Goal: Task Accomplishment & Management: Manage account settings

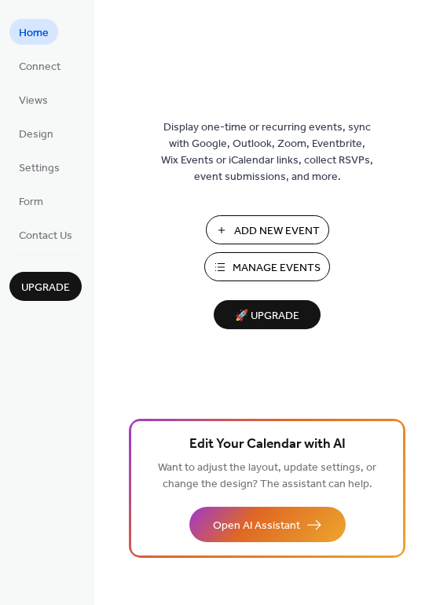
click at [266, 277] on span "Manage Events" at bounding box center [277, 268] width 88 height 17
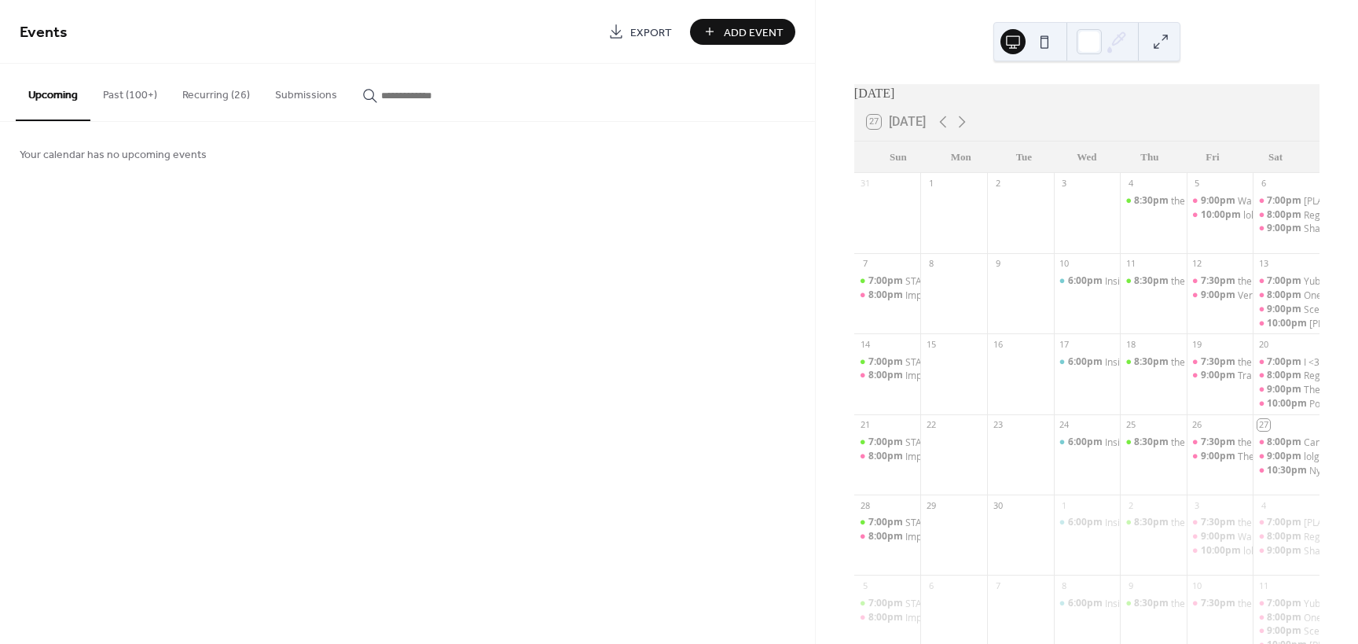
click at [203, 90] on button "Recurring (26)" at bounding box center [216, 92] width 93 height 56
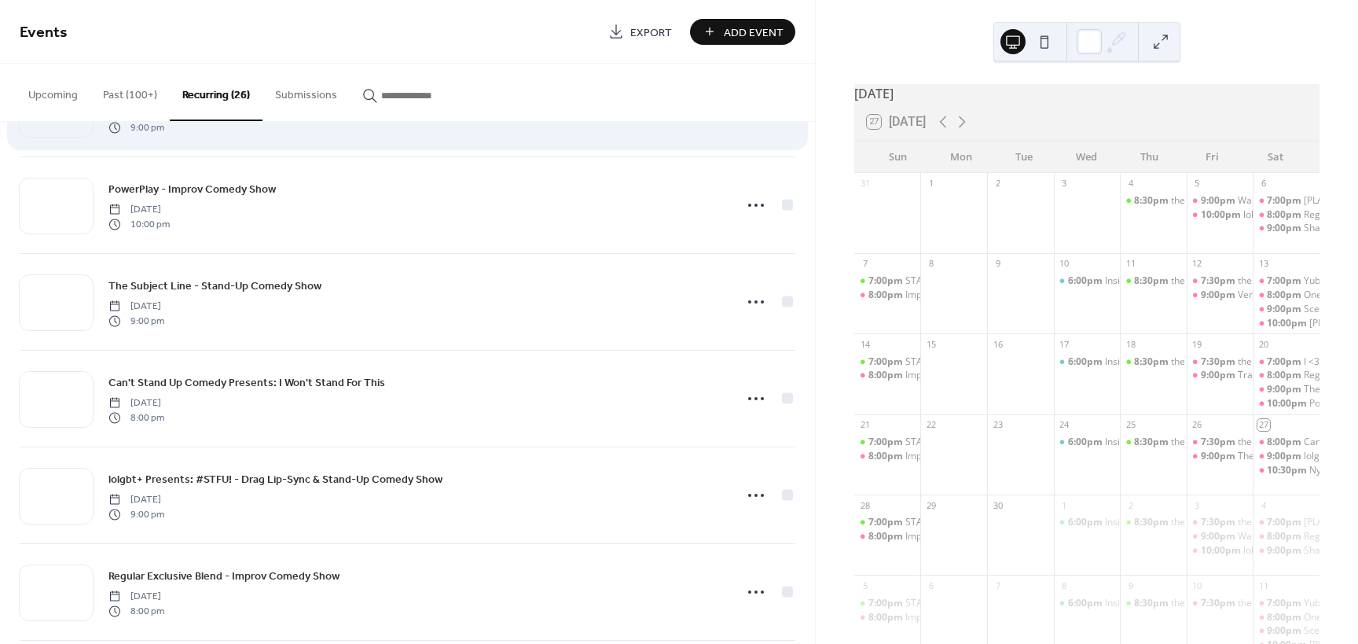
scroll to position [1572, 0]
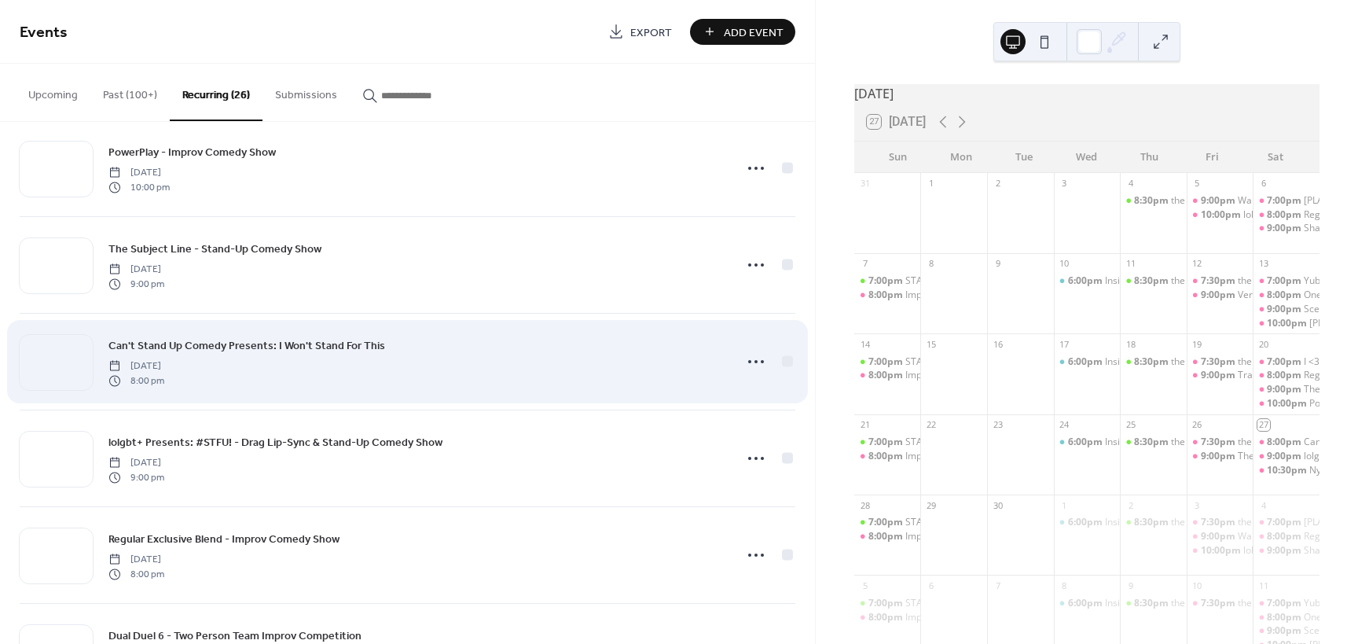
click at [263, 344] on span "Can't Stand Up Comedy Presents: I Won't Stand For This" at bounding box center [246, 346] width 277 height 17
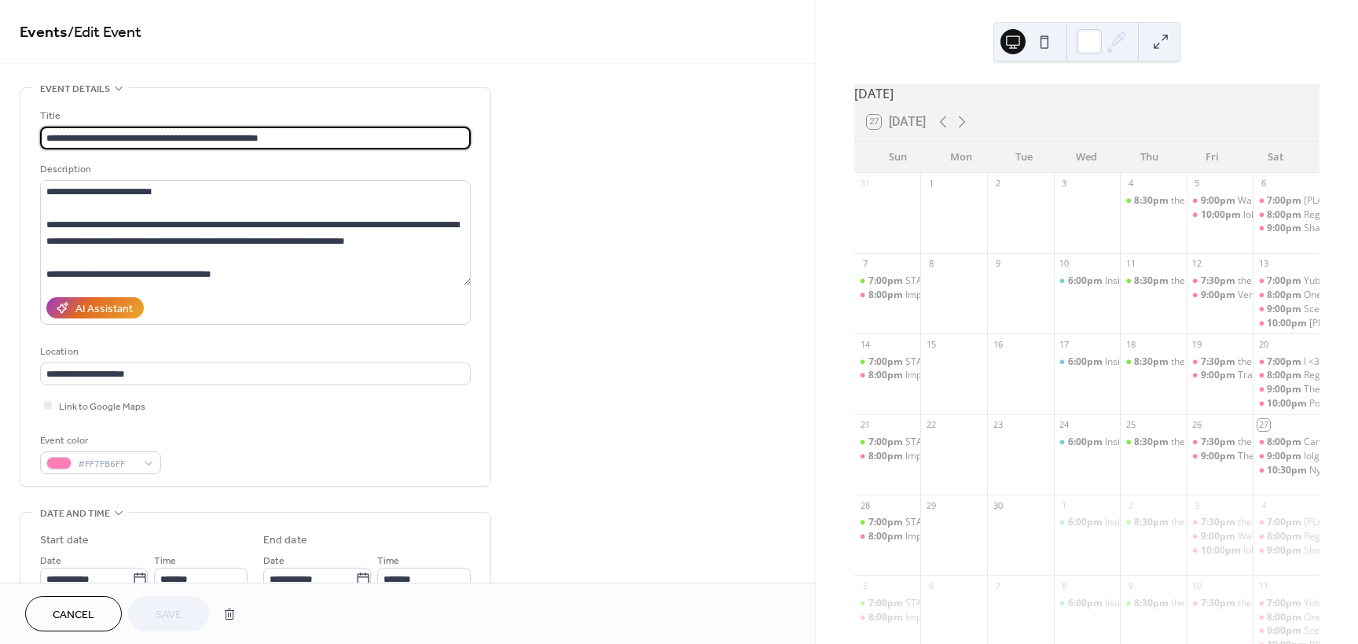
type input "**********"
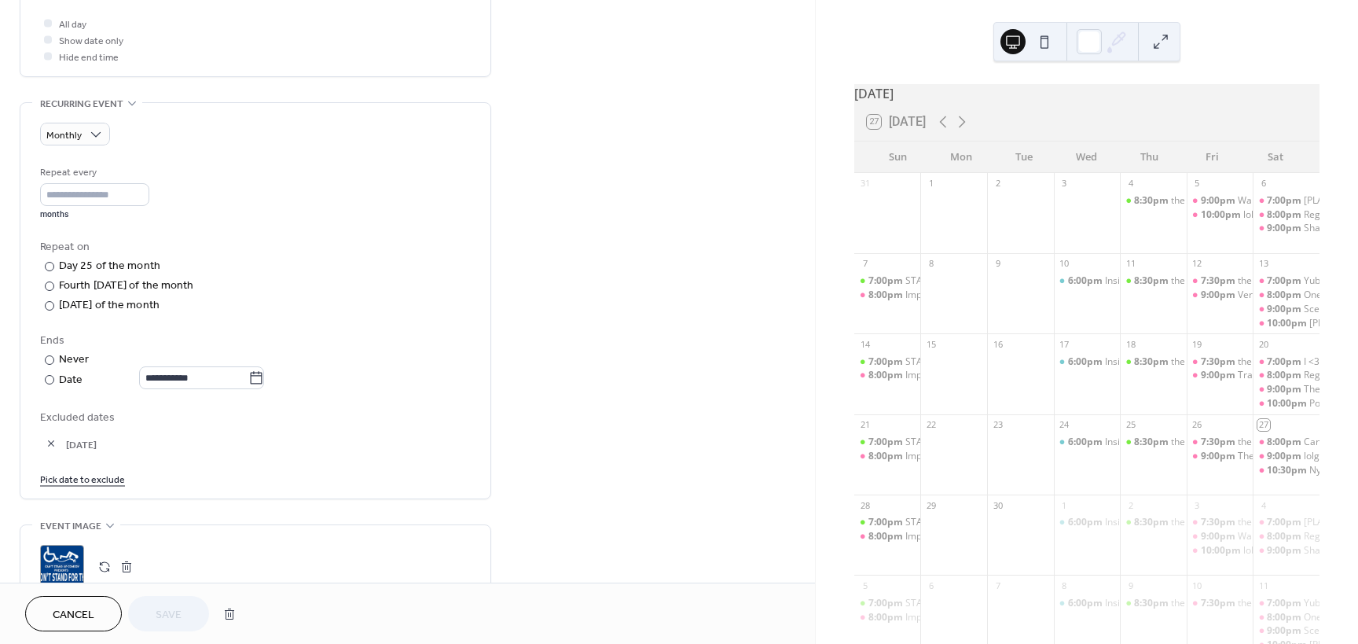
scroll to position [629, 0]
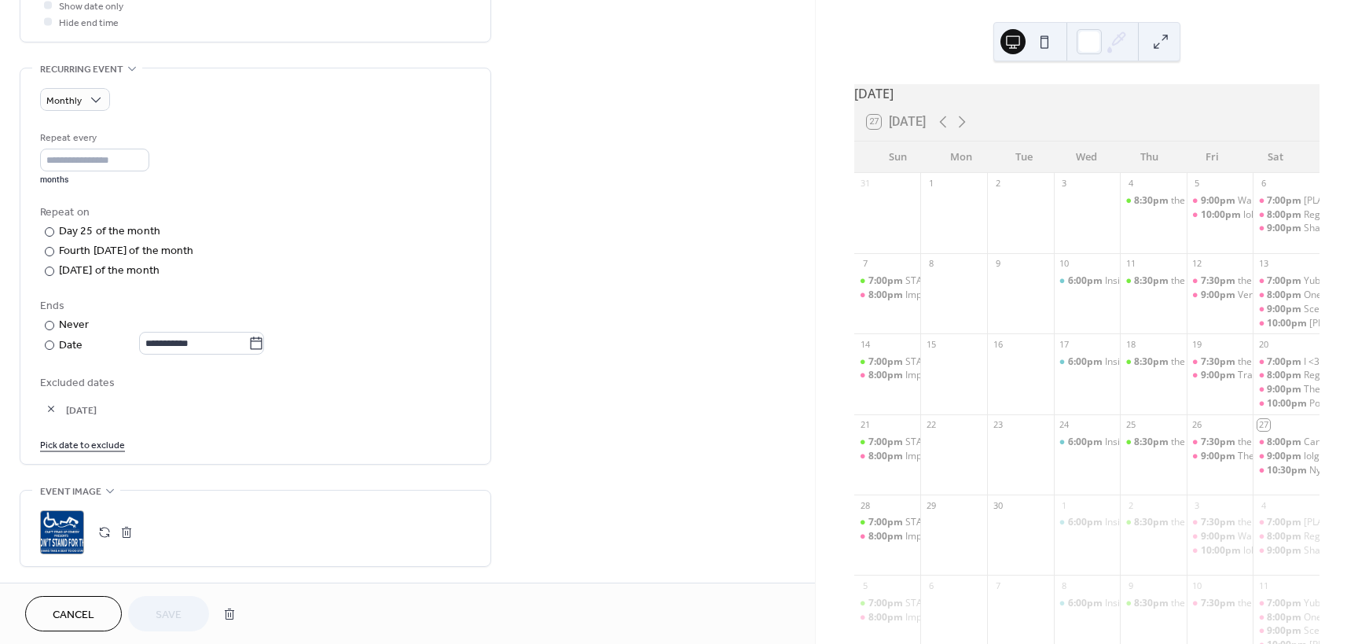
click at [87, 447] on link "Pick date to exclude" at bounding box center [82, 443] width 85 height 17
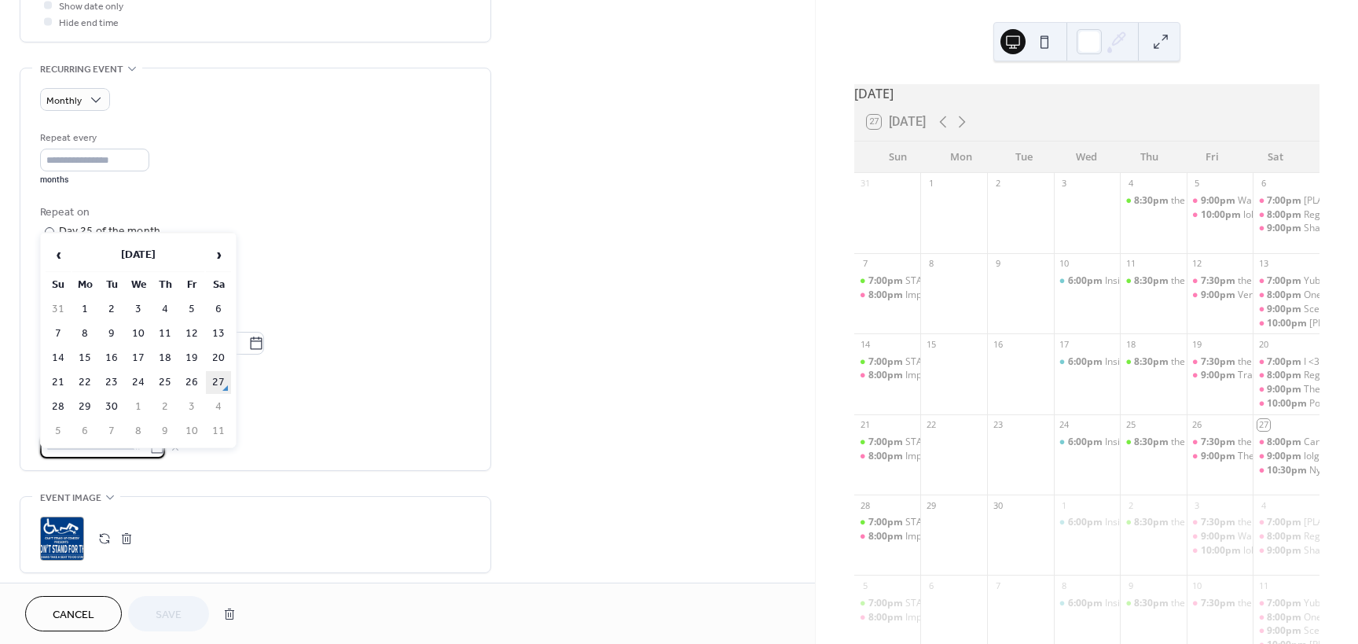
click at [211, 388] on td "27" at bounding box center [218, 382] width 25 height 23
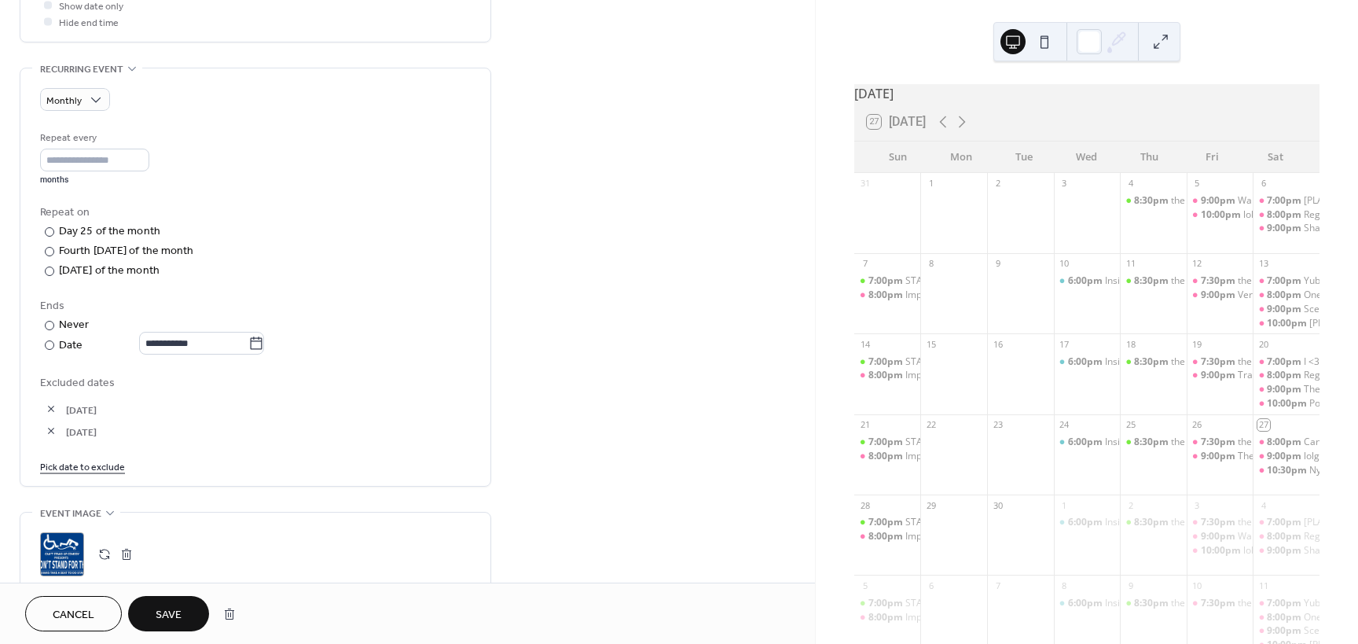
click at [175, 607] on span "Save" at bounding box center [169, 615] width 26 height 17
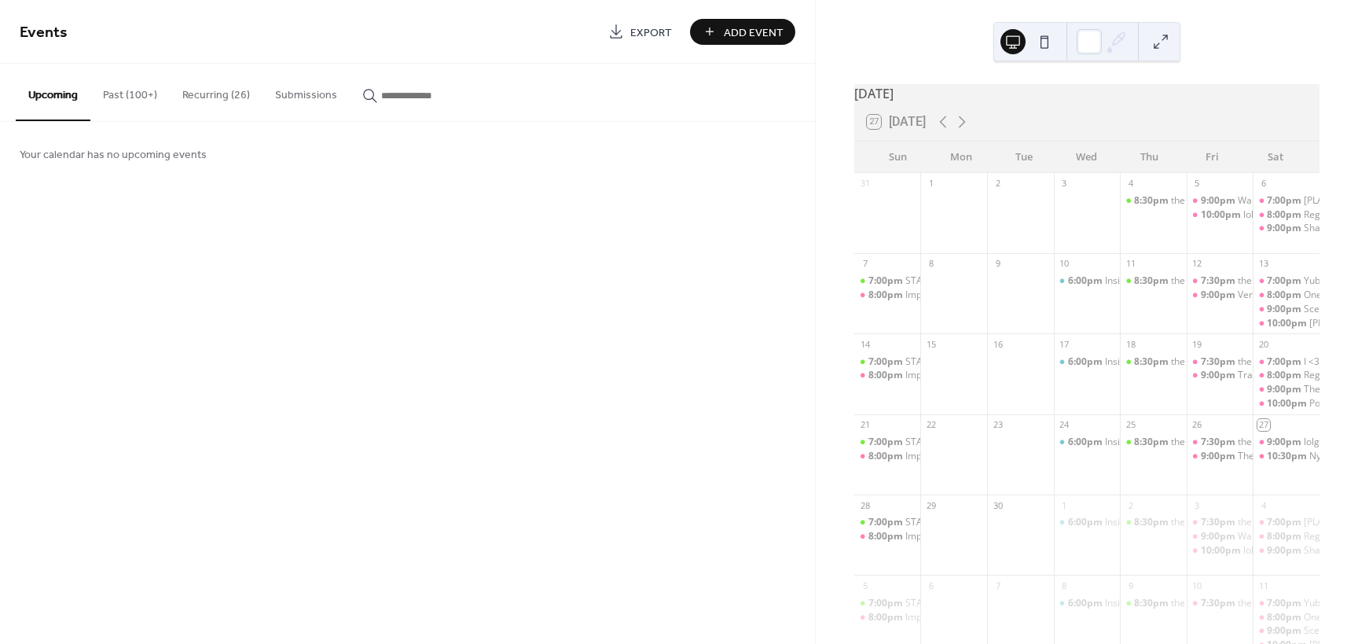
click at [202, 97] on button "Recurring (26)" at bounding box center [216, 92] width 93 height 56
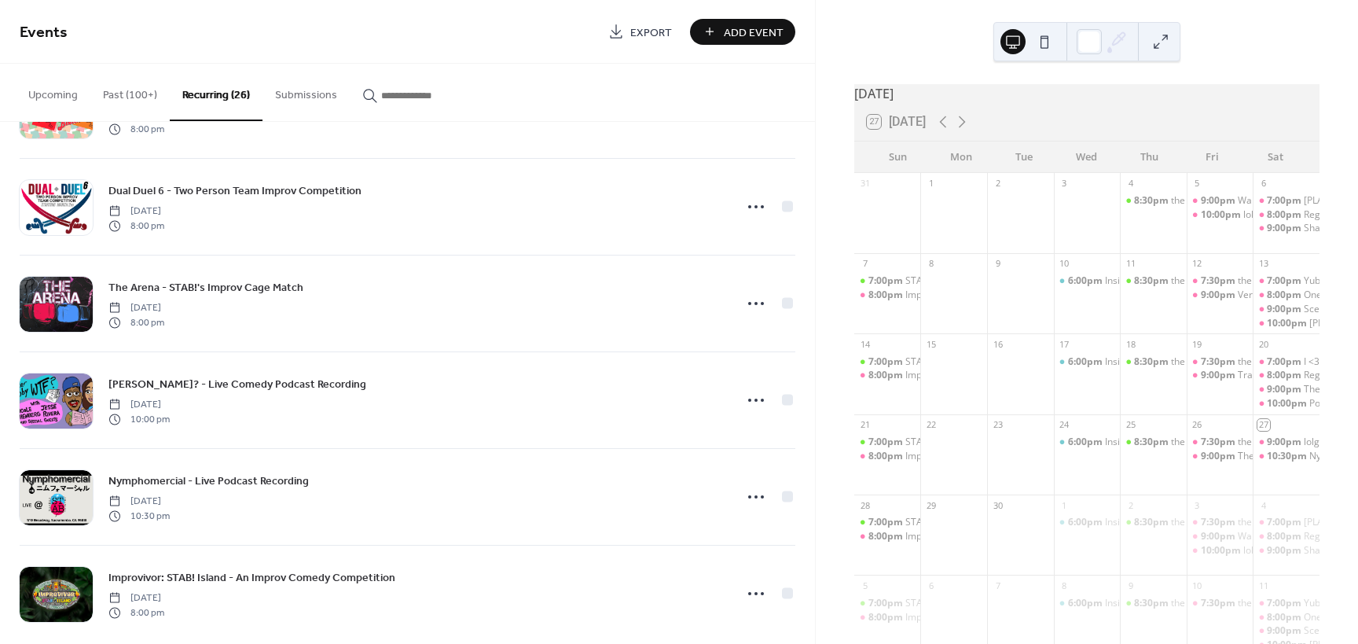
scroll to position [2038, 0]
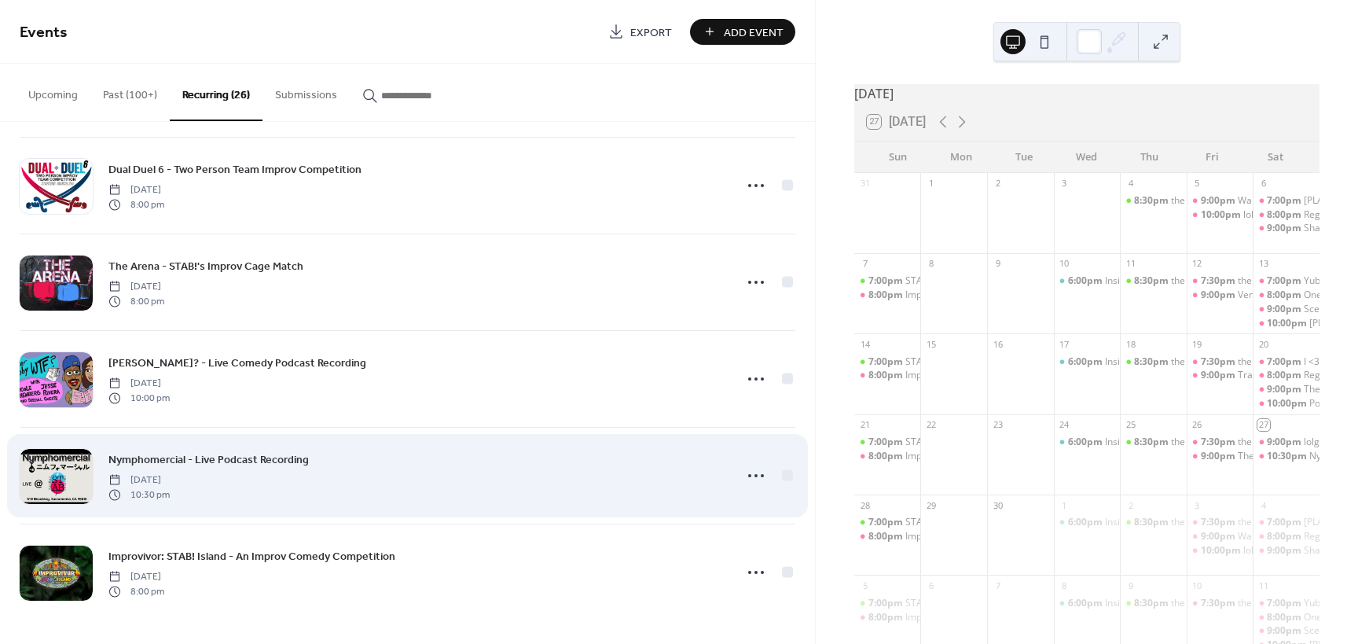
click at [163, 460] on span "Nymphomercial - Live Podcast Recording" at bounding box center [208, 460] width 200 height 17
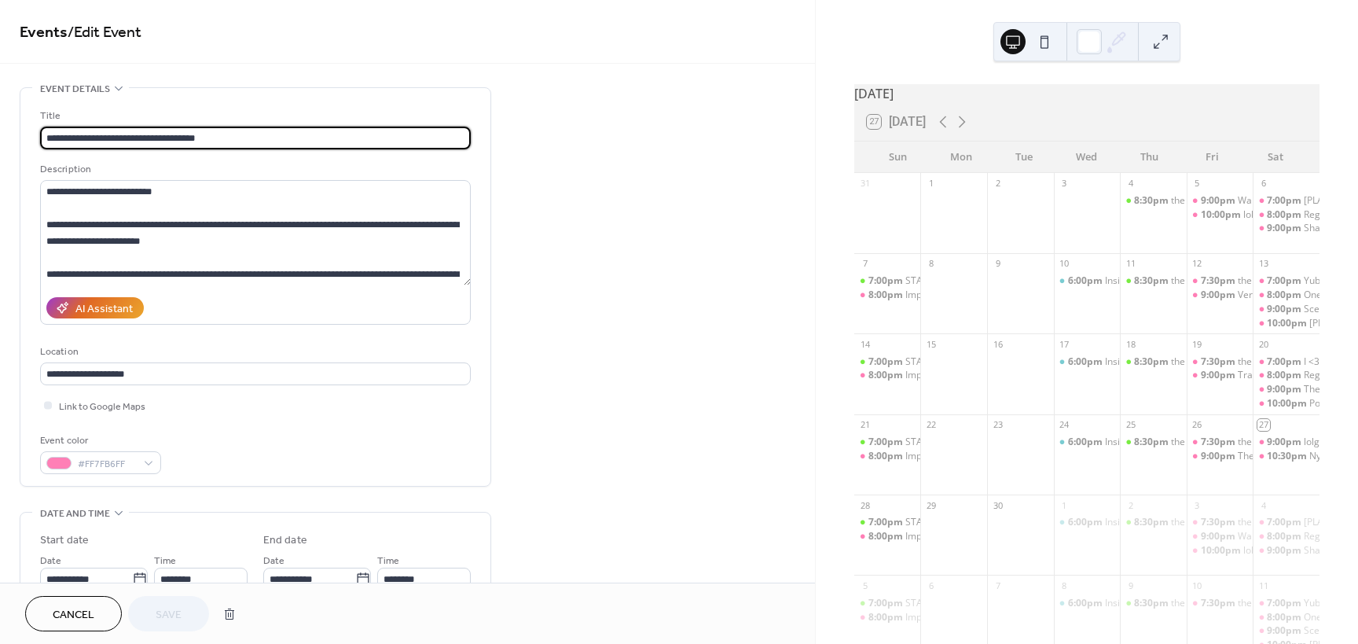
type input "**********"
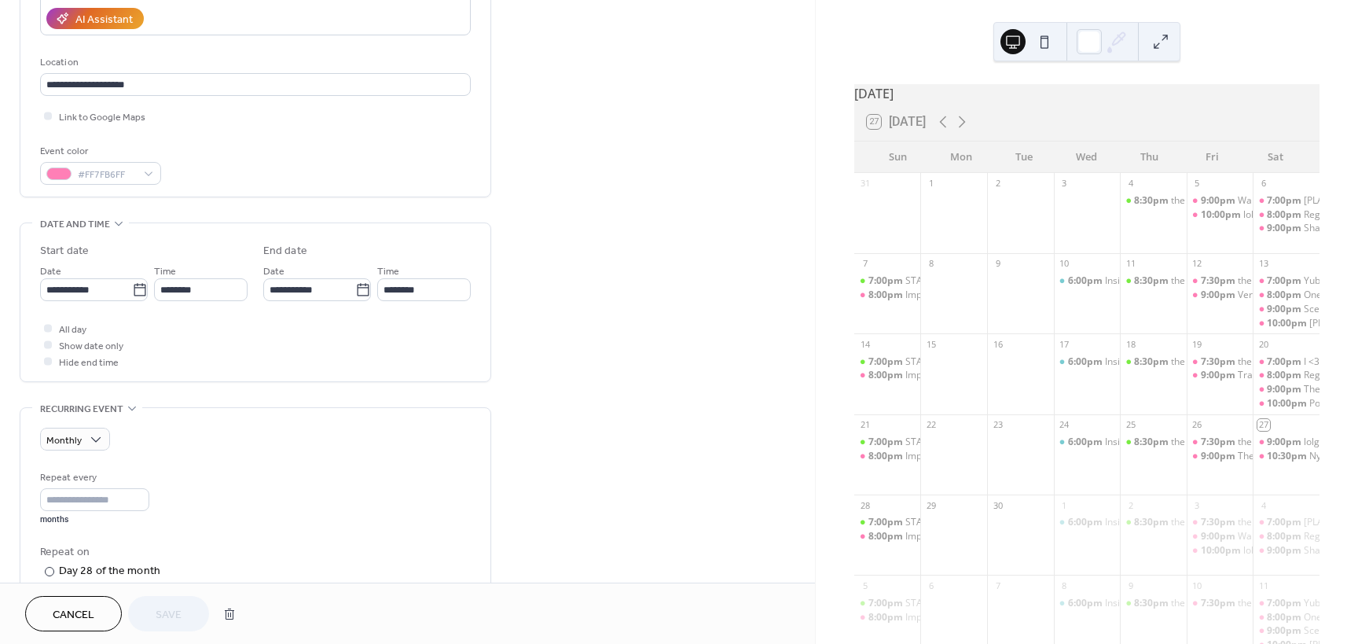
scroll to position [550, 0]
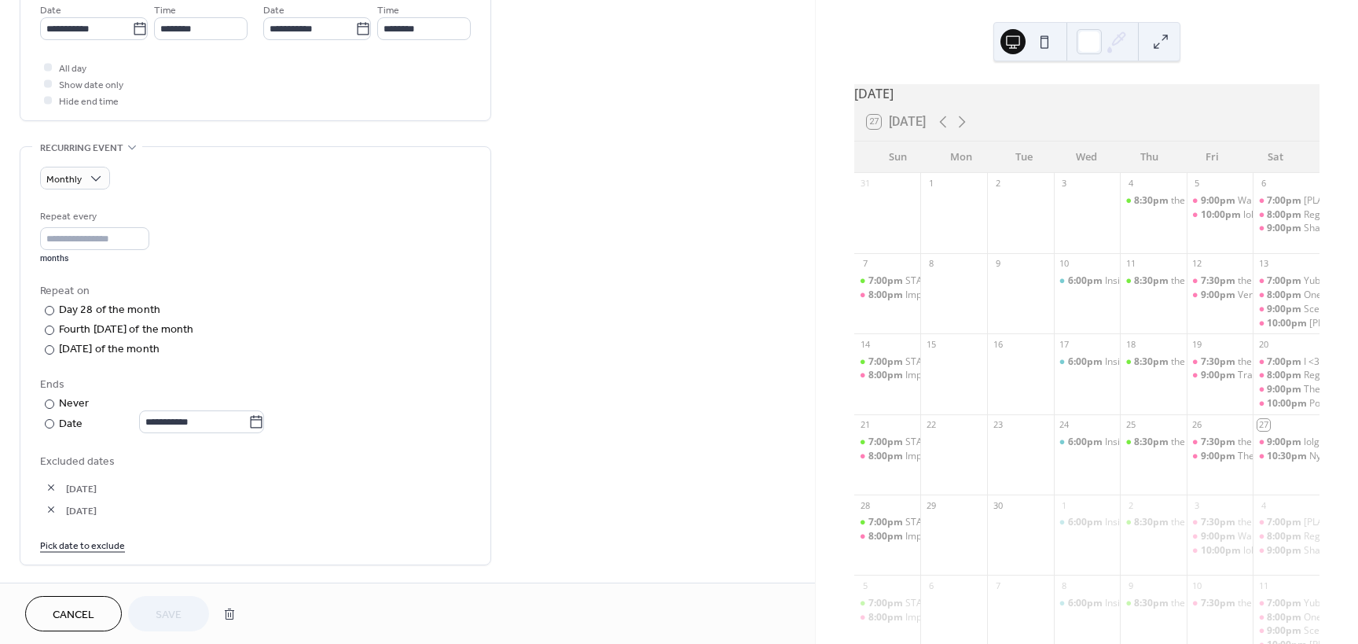
click at [97, 547] on link "Pick date to exclude" at bounding box center [82, 544] width 85 height 17
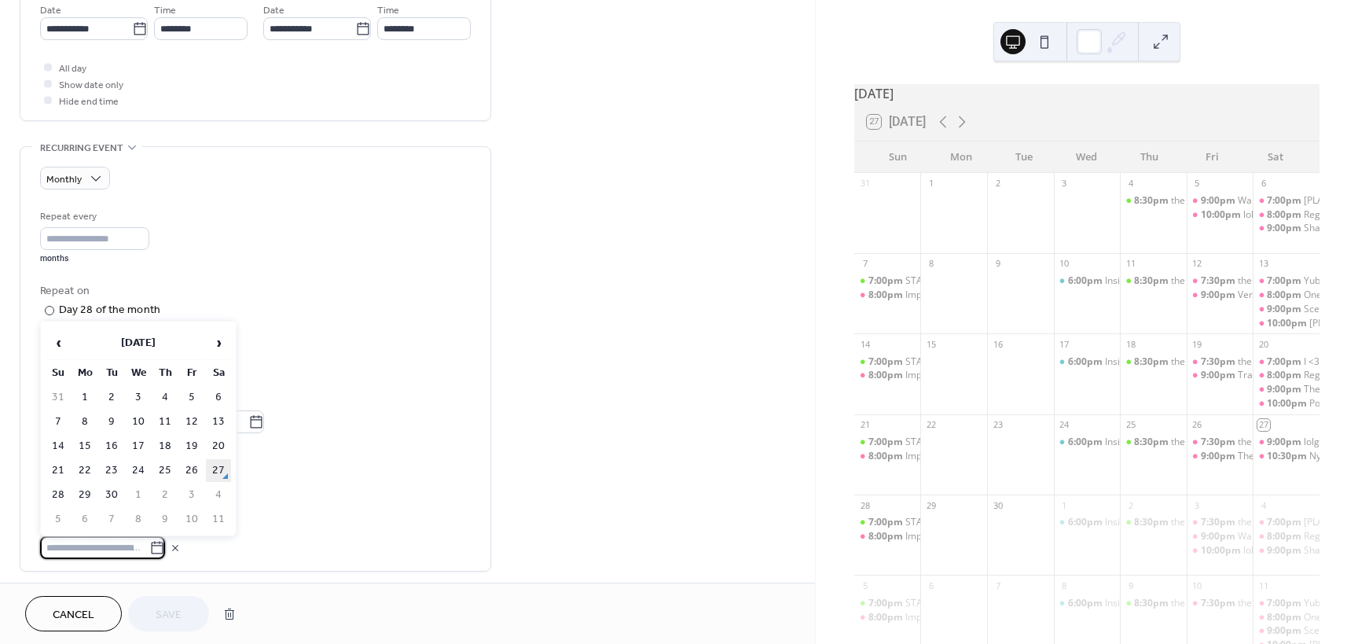
click at [219, 469] on td "27" at bounding box center [218, 470] width 25 height 23
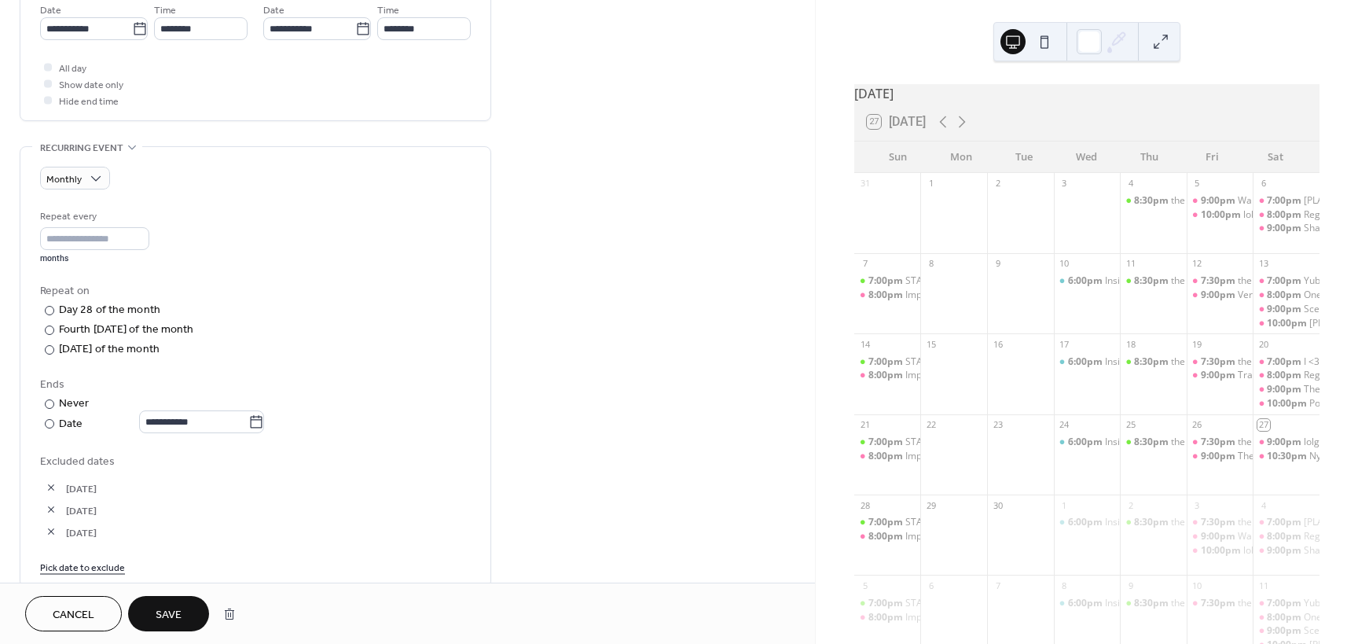
click at [167, 619] on span "Save" at bounding box center [169, 615] width 26 height 17
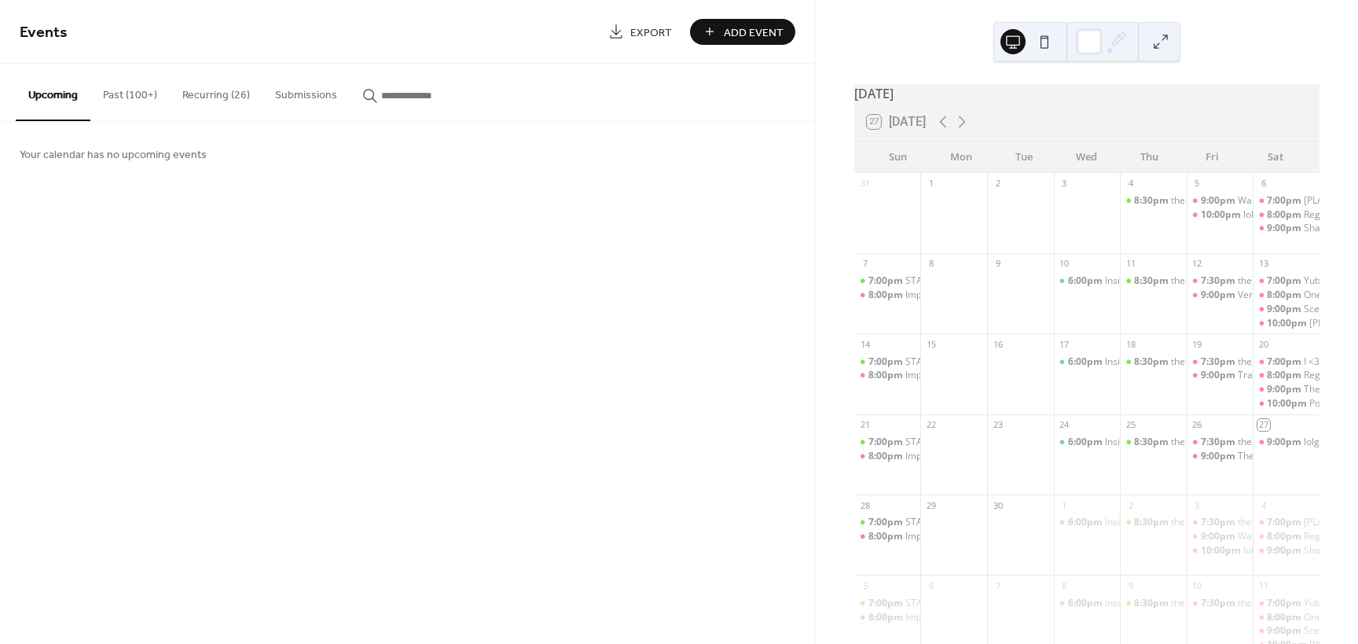
click at [220, 97] on button "Recurring (26)" at bounding box center [216, 92] width 93 height 56
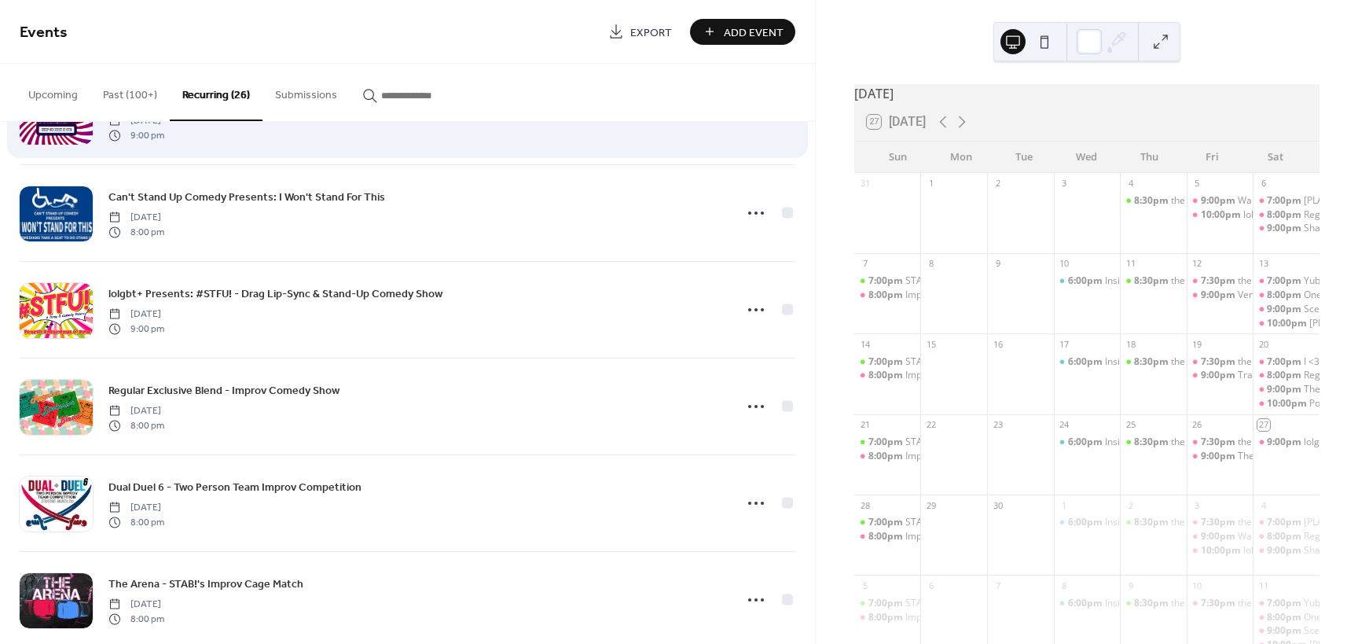
scroll to position [1729, 0]
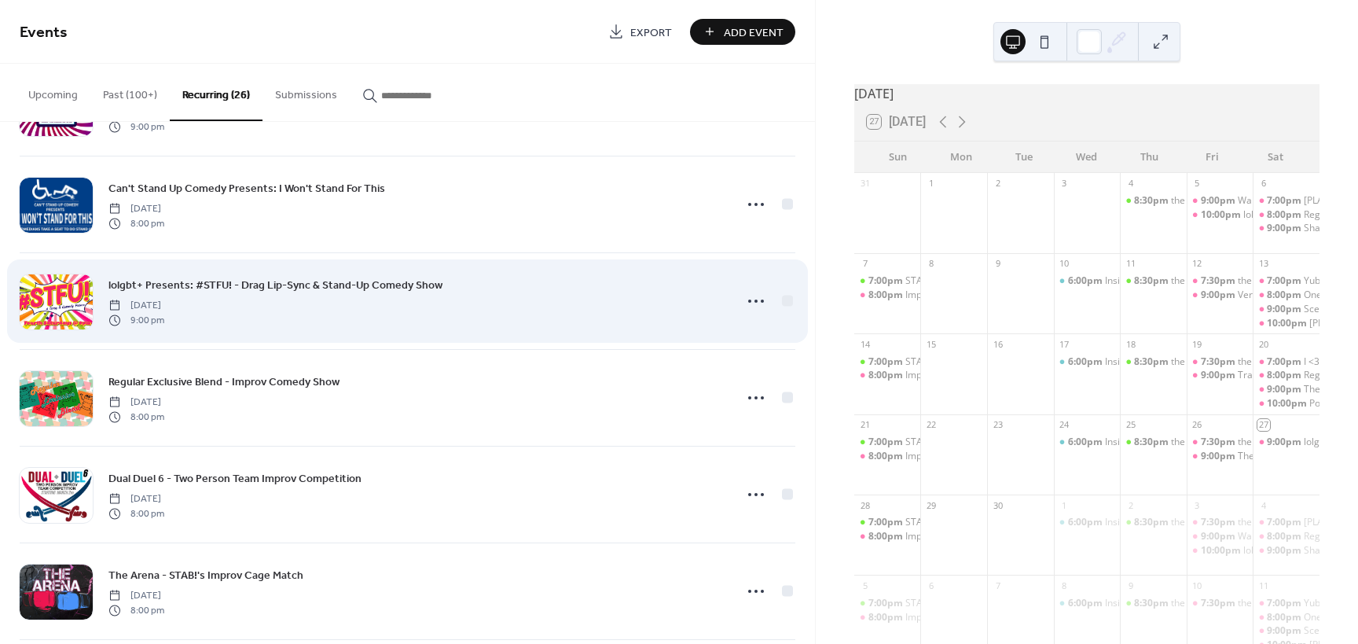
click at [226, 285] on span "lolgbt+ Presents: #STFU! - Drag Lip-Sync & Stand-Up Comedy Show" at bounding box center [275, 285] width 334 height 17
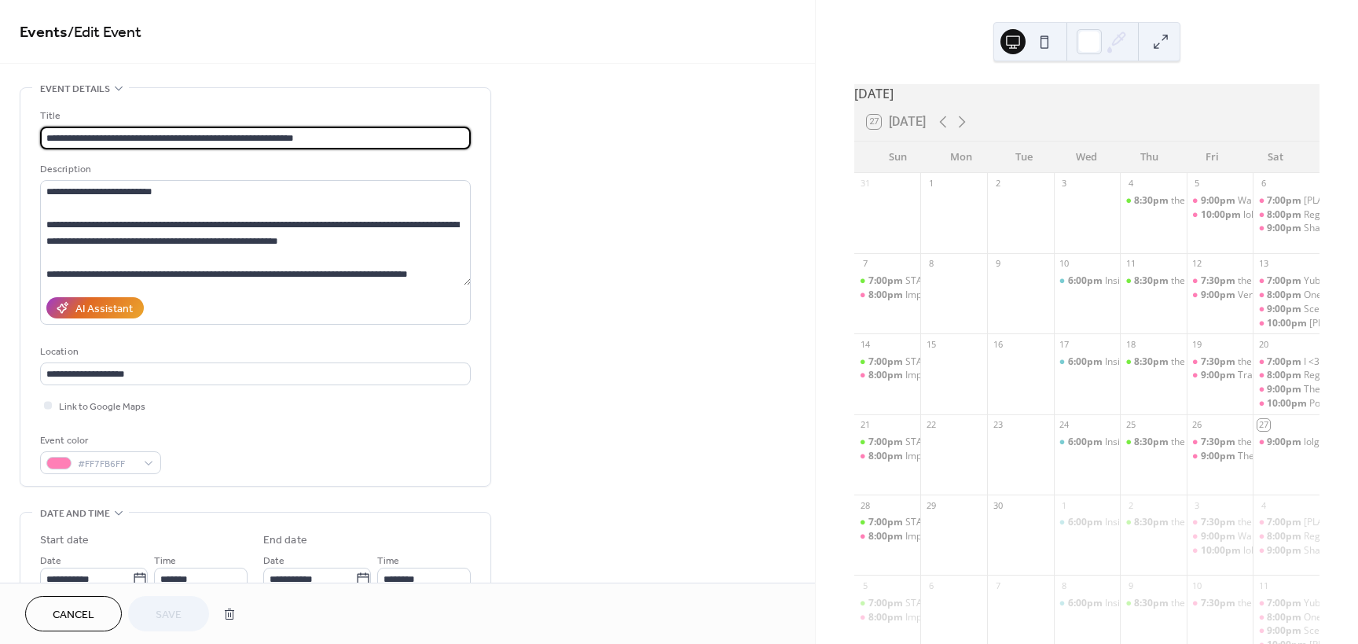
type input "**********"
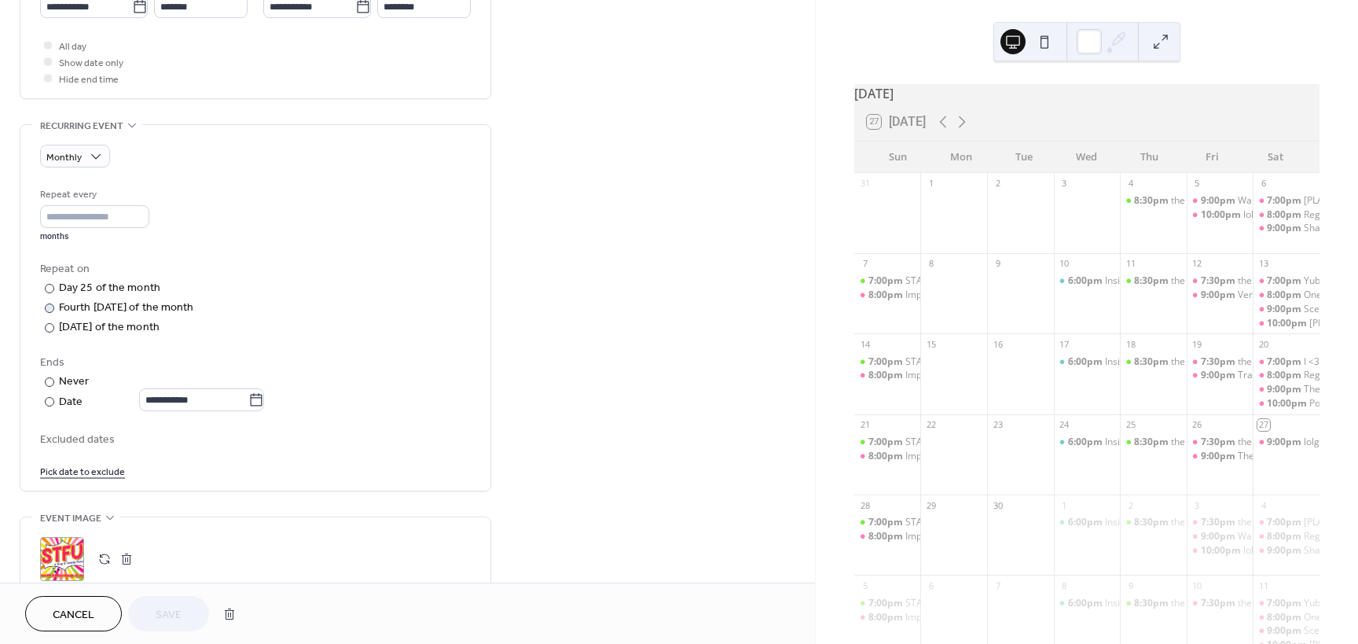
scroll to position [778, 0]
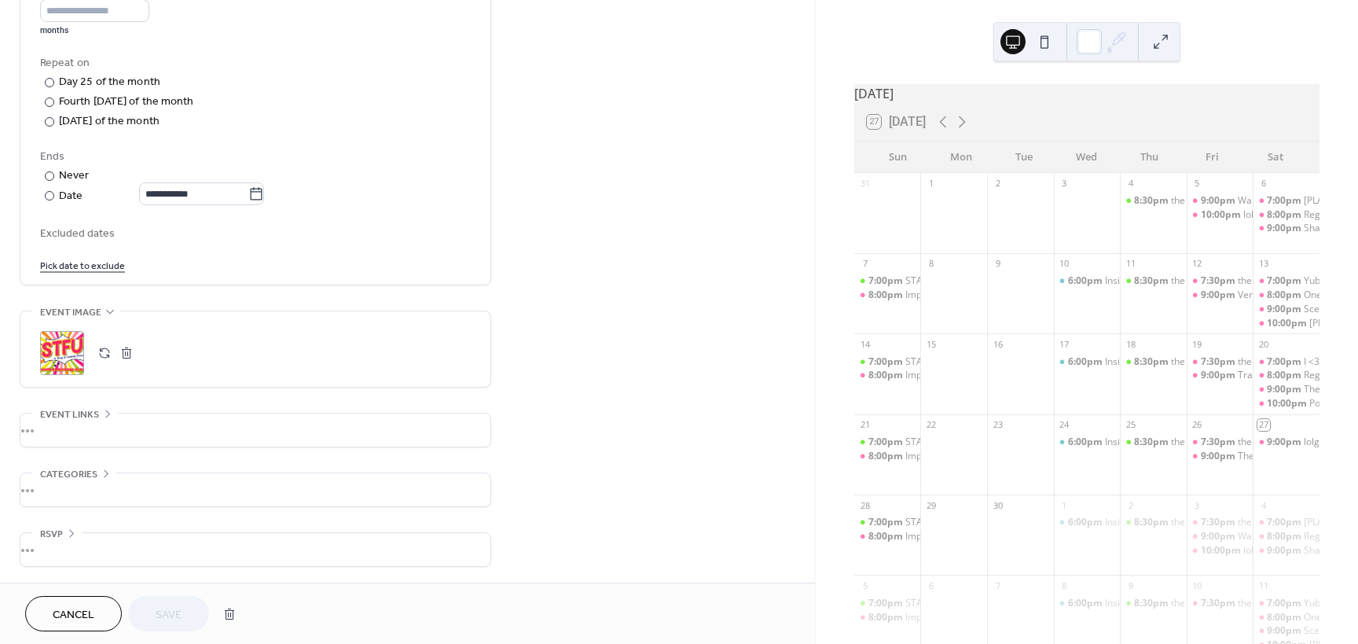
click at [75, 262] on link "Pick date to exclude" at bounding box center [82, 264] width 85 height 17
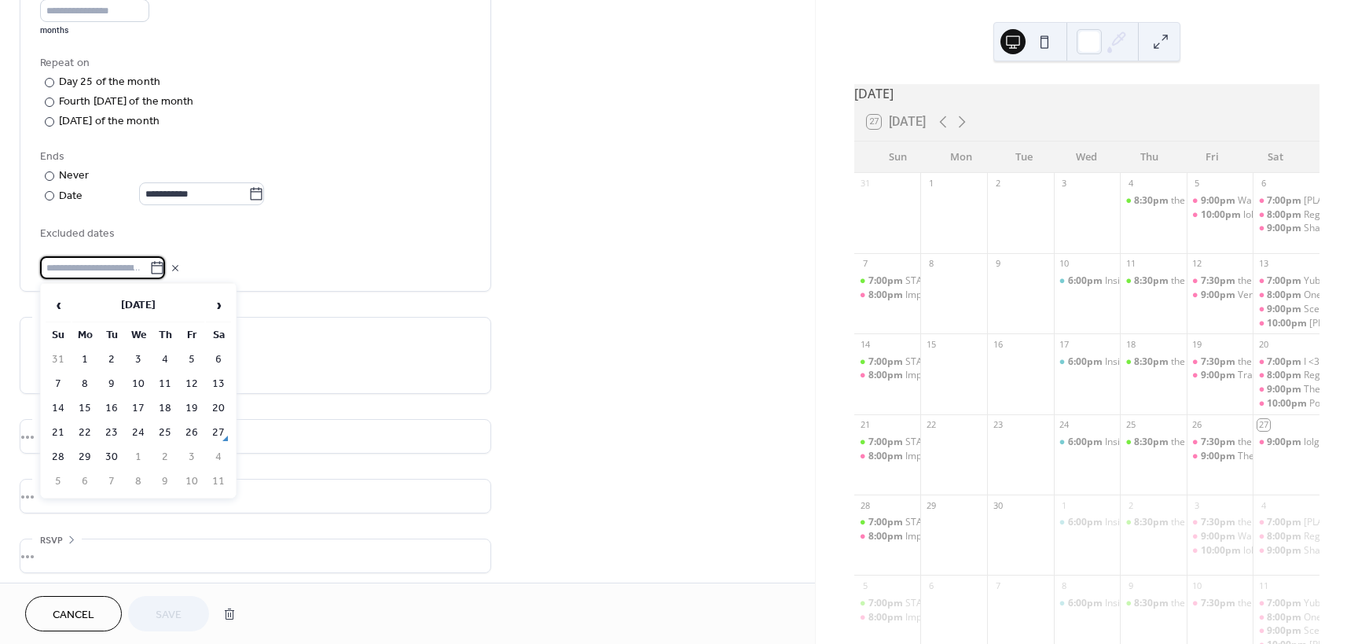
click at [216, 433] on td "27" at bounding box center [218, 432] width 25 height 23
click at [285, 212] on div "**********" at bounding box center [255, 129] width 431 height 299
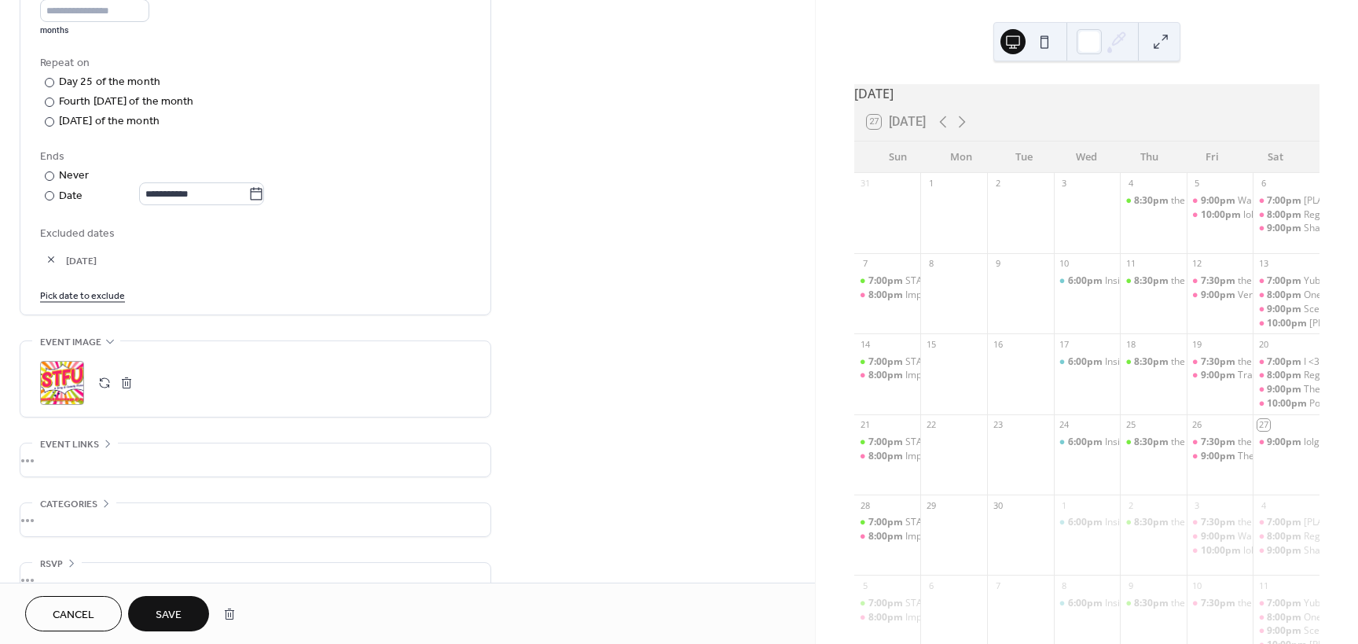
click at [162, 614] on span "Save" at bounding box center [169, 615] width 26 height 17
